Goal: Find specific page/section: Find specific page/section

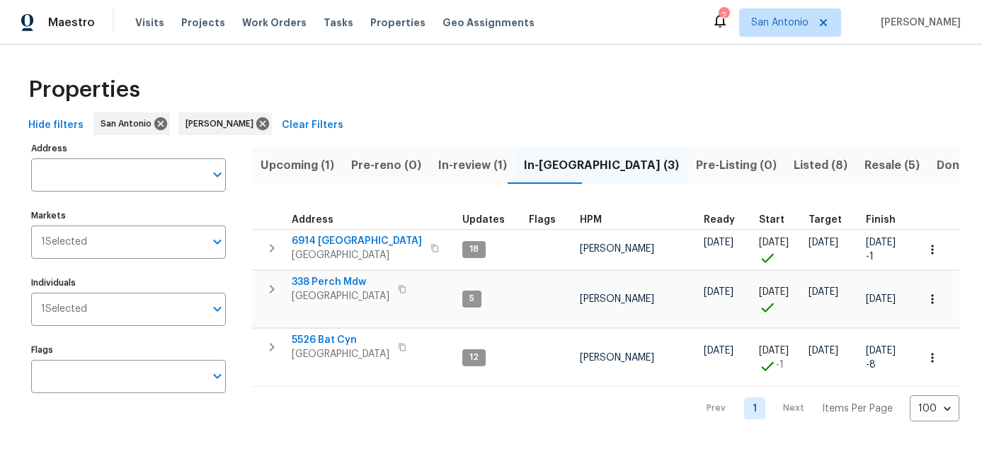
click at [282, 157] on span "Upcoming (1)" at bounding box center [297, 166] width 74 height 20
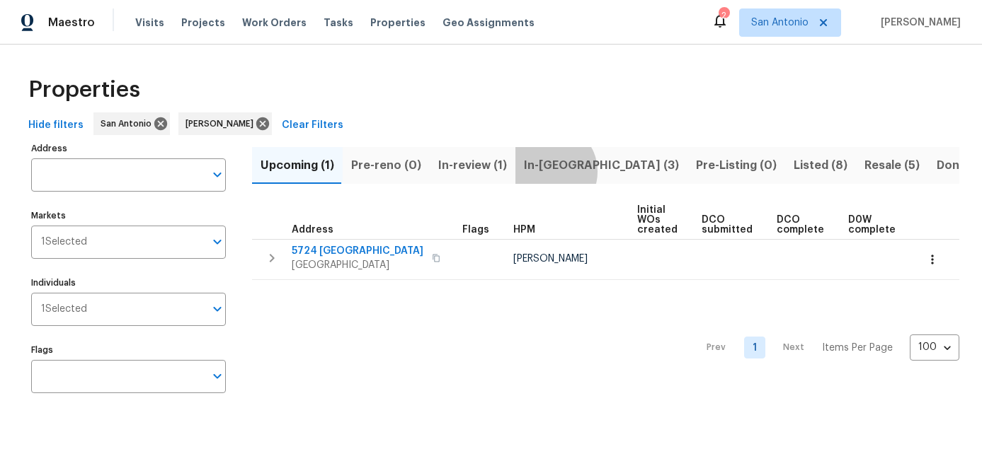
click at [540, 171] on span "In-[GEOGRAPHIC_DATA] (3)" at bounding box center [601, 166] width 155 height 20
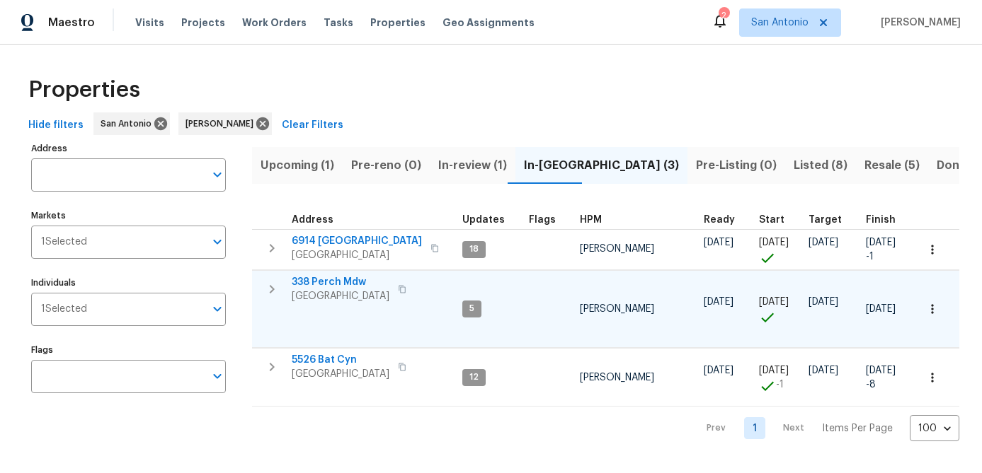
click at [355, 289] on span "[GEOGRAPHIC_DATA]" at bounding box center [341, 296] width 98 height 14
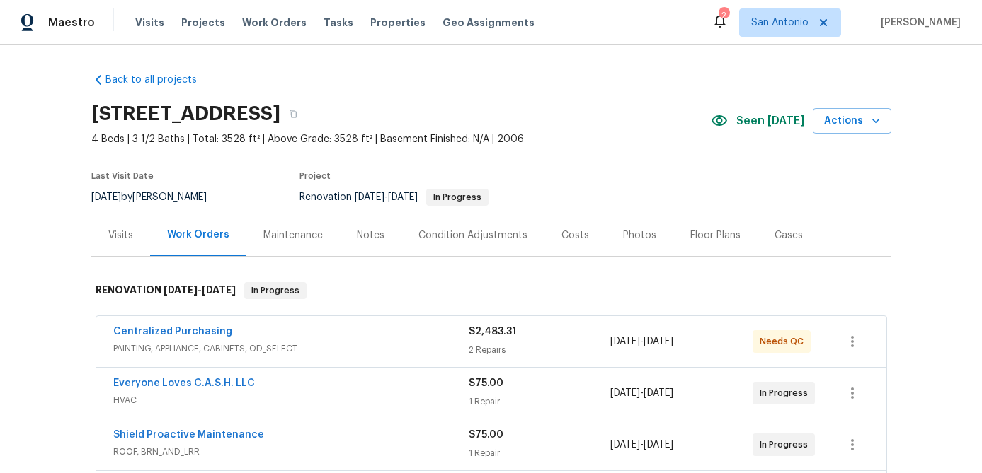
click at [690, 236] on div "Floor Plans" at bounding box center [715, 236] width 50 height 14
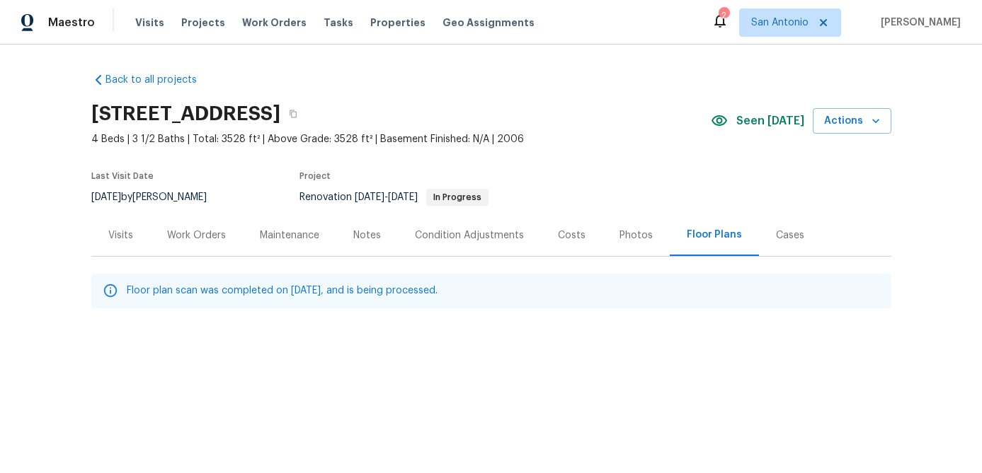
click at [195, 238] on div "Work Orders" at bounding box center [196, 236] width 59 height 14
